Goal: Transaction & Acquisition: Purchase product/service

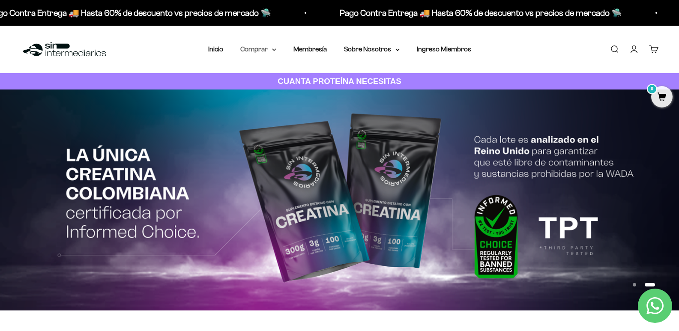
click at [265, 48] on summary "Comprar" at bounding box center [258, 49] width 36 height 11
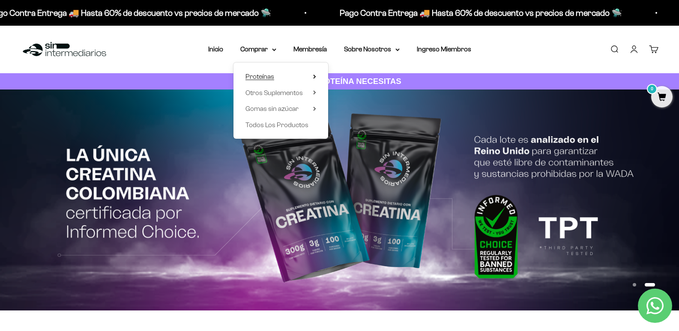
click at [267, 77] on span "Proteínas" at bounding box center [260, 76] width 29 height 7
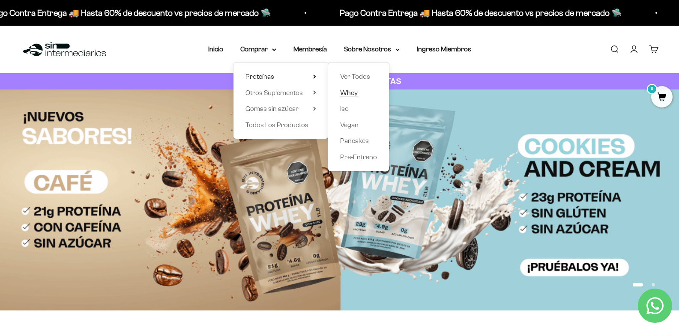
click at [353, 93] on span "Whey" at bounding box center [349, 92] width 18 height 7
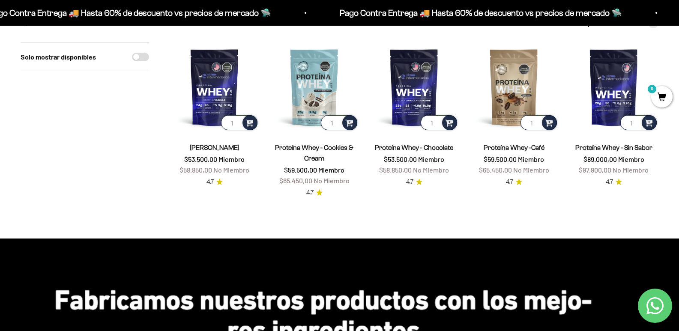
scroll to position [86, 0]
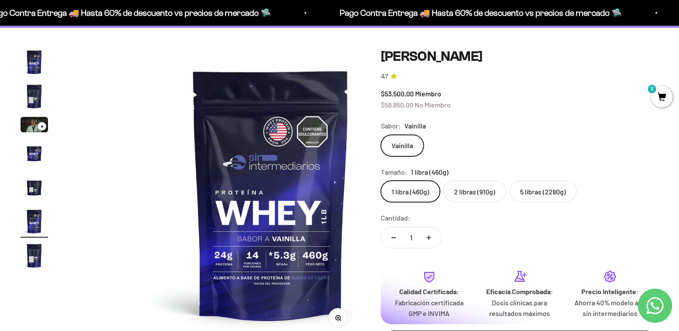
scroll to position [43, 0]
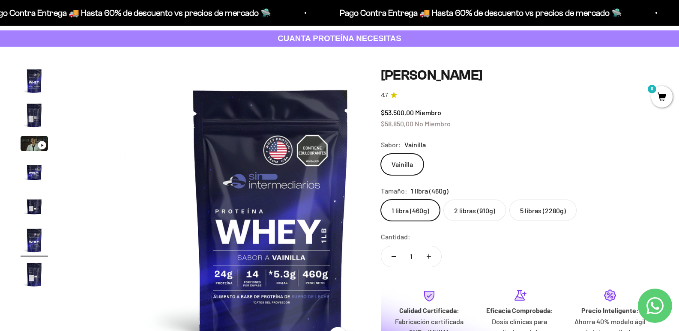
click at [556, 221] on label "5 libras (2280g)" at bounding box center [543, 210] width 67 height 21
click at [381, 200] on input "5 libras (2280g)" at bounding box center [381, 199] width 0 height 0
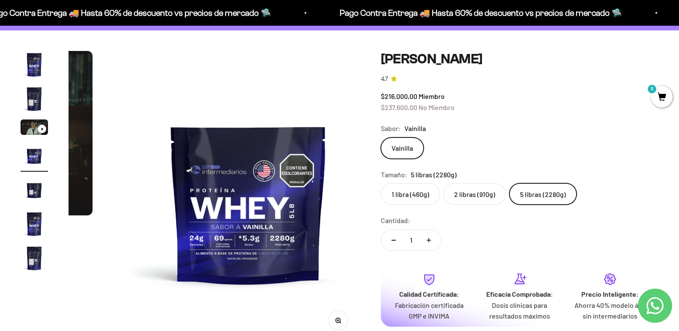
scroll to position [43, 0]
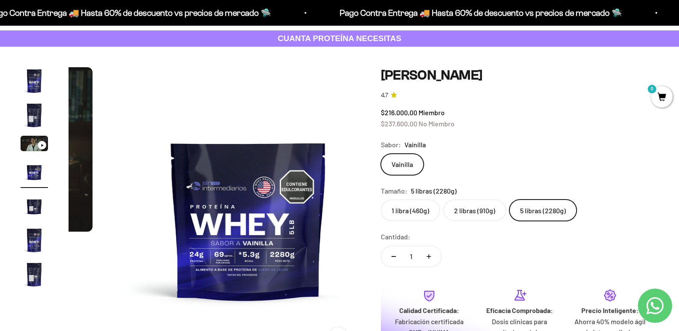
click at [483, 214] on label "2 libras (910g)" at bounding box center [475, 210] width 63 height 21
click at [381, 200] on input "2 libras (910g)" at bounding box center [381, 199] width 0 height 0
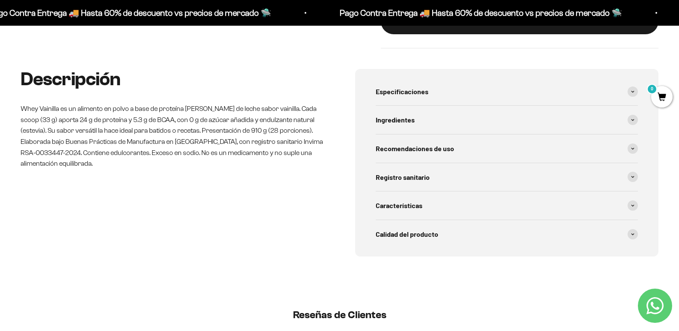
scroll to position [386, 0]
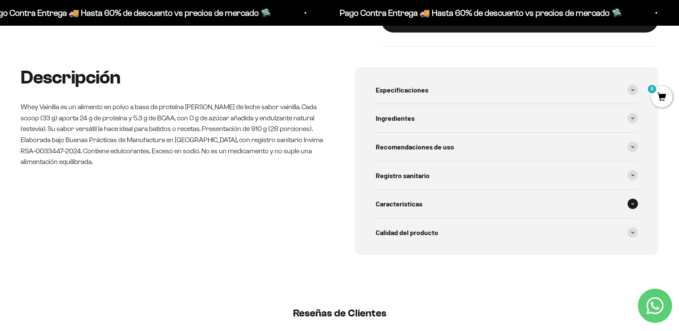
click at [417, 210] on span "Características" at bounding box center [399, 203] width 47 height 11
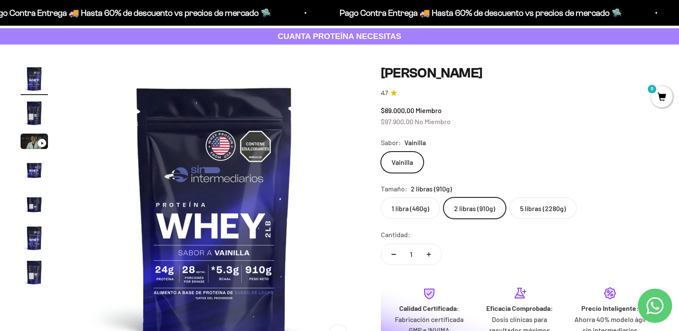
scroll to position [43, 0]
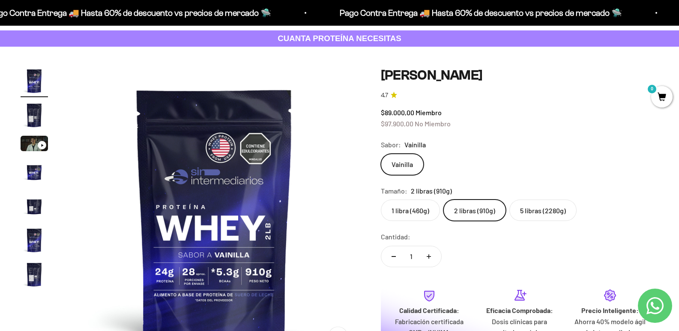
click at [541, 215] on label "5 libras (2280g)" at bounding box center [543, 210] width 67 height 21
click at [381, 200] on input "5 libras (2280g)" at bounding box center [381, 199] width 0 height 0
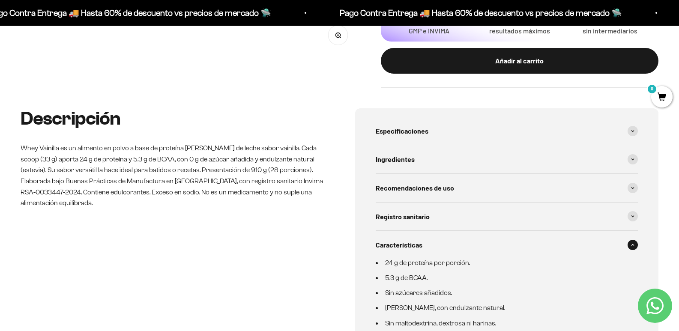
scroll to position [343, 0]
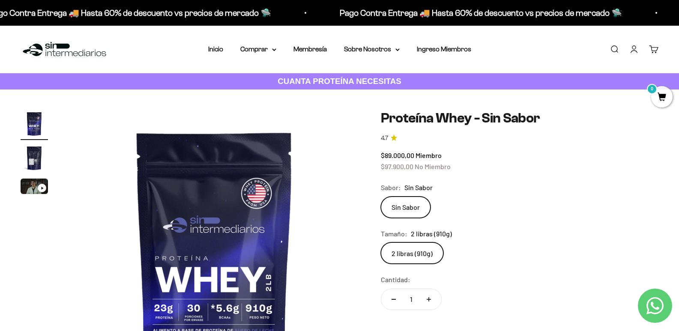
click at [621, 77] on link "CUANTA PROTEÍNA NECESITAS" at bounding box center [339, 81] width 679 height 17
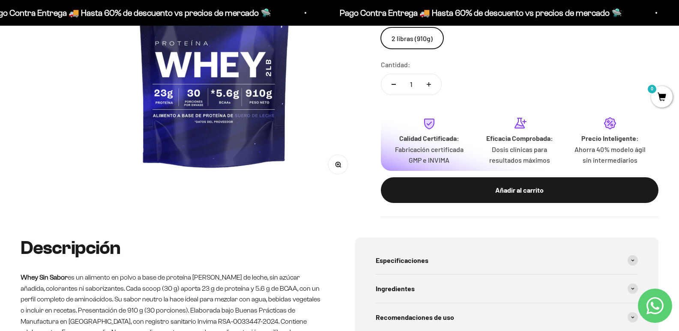
scroll to position [214, 0]
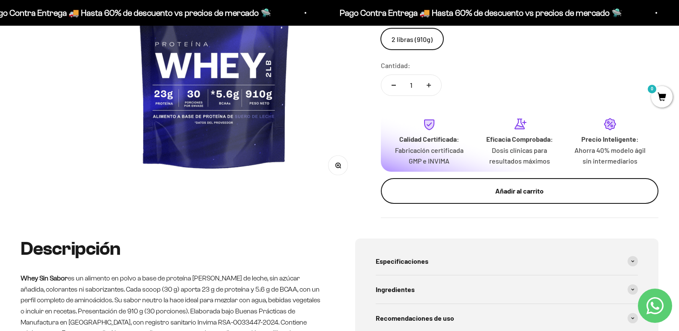
click at [466, 193] on div "Añadir al carrito" at bounding box center [519, 191] width 243 height 11
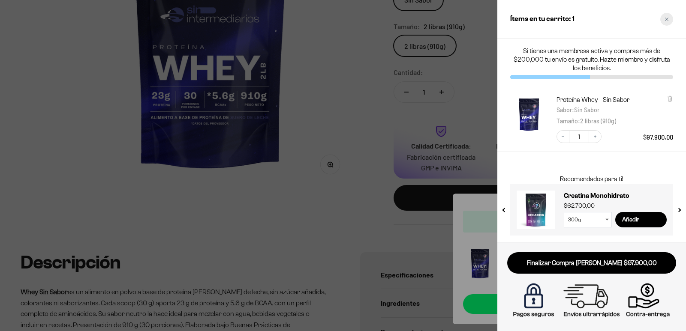
click at [665, 22] on div "Close cart" at bounding box center [666, 19] width 13 height 13
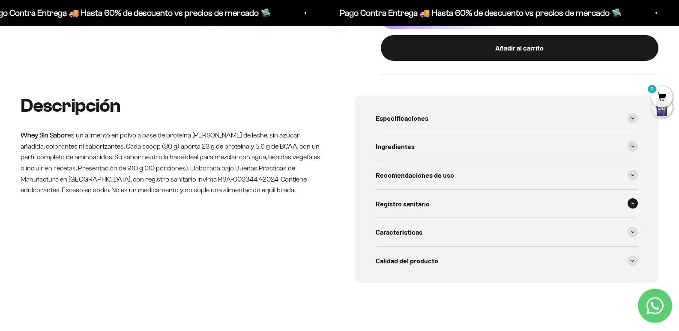
scroll to position [386, 0]
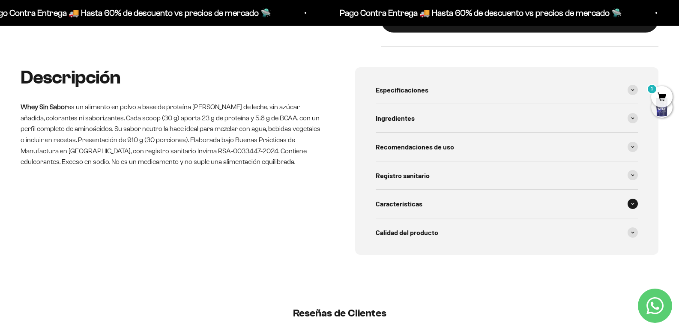
click at [424, 213] on div "Características" at bounding box center [507, 204] width 263 height 28
